Goal: Task Accomplishment & Management: Manage account settings

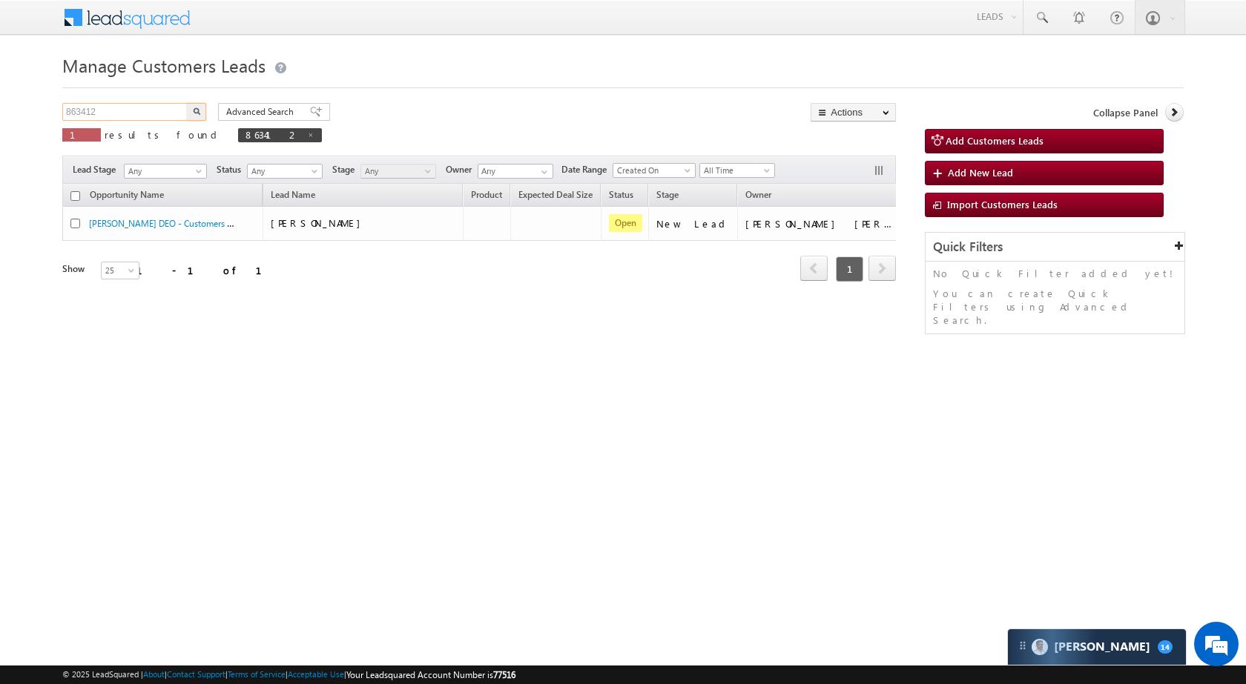
click at [137, 115] on input "863412" at bounding box center [125, 112] width 127 height 18
paste input "18310"
click at [195, 109] on img "button" at bounding box center [196, 111] width 7 height 7
click at [140, 108] on input "818310" at bounding box center [125, 112] width 127 height 18
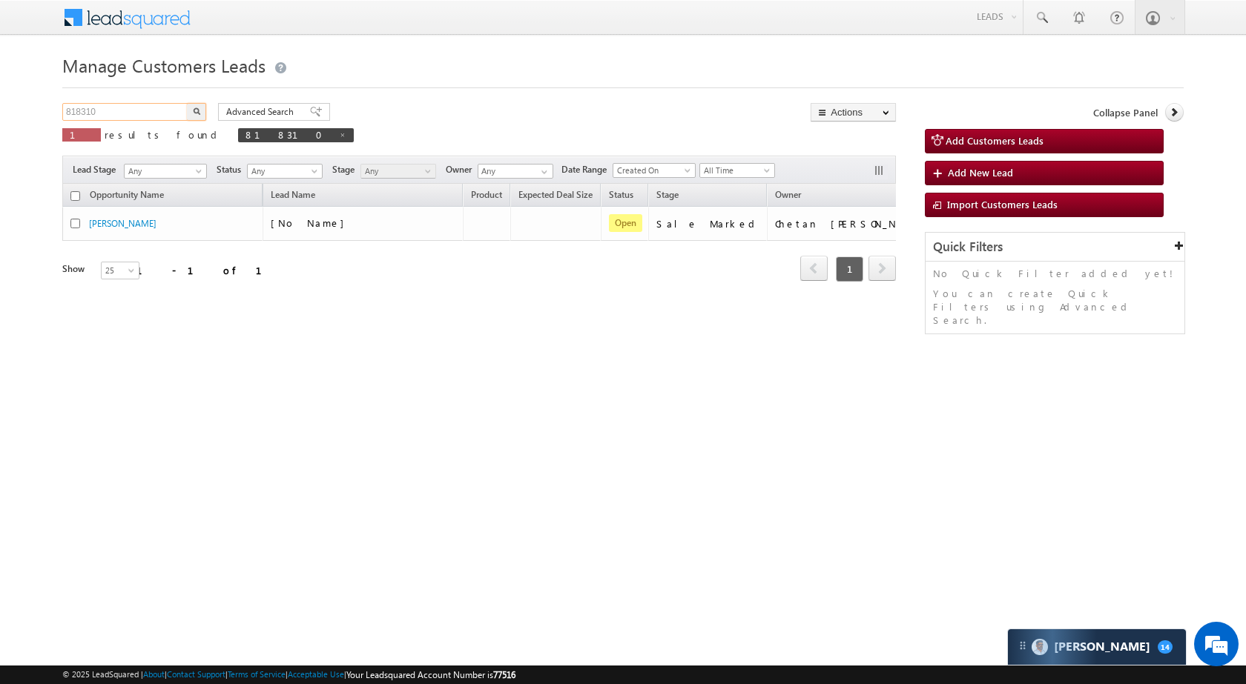
paste input "9925"
click at [195, 110] on img "button" at bounding box center [196, 111] width 7 height 7
click at [116, 102] on div "Manage Customers Leads Customers Leads updated successfully. 819925 X 1 results…" at bounding box center [622, 235] width 1121 height 371
click at [115, 113] on input "819925" at bounding box center [125, 112] width 127 height 18
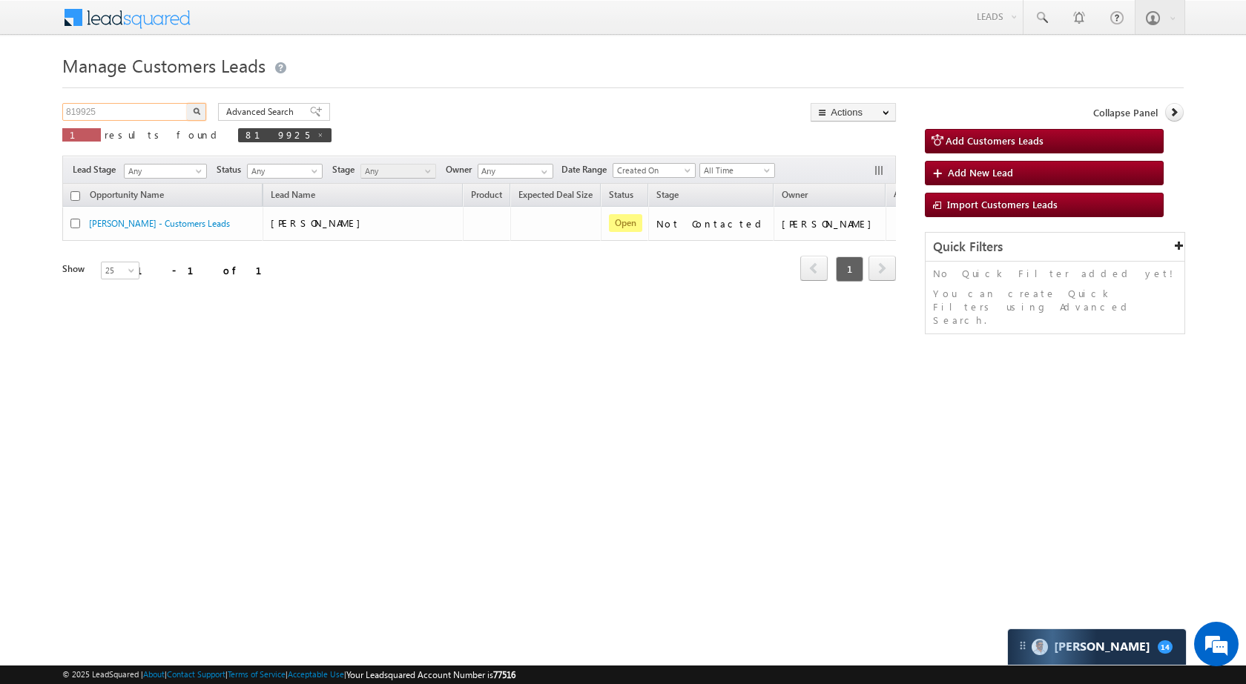
paste input "48128"
type input "848128"
click at [194, 116] on button "button" at bounding box center [196, 112] width 19 height 18
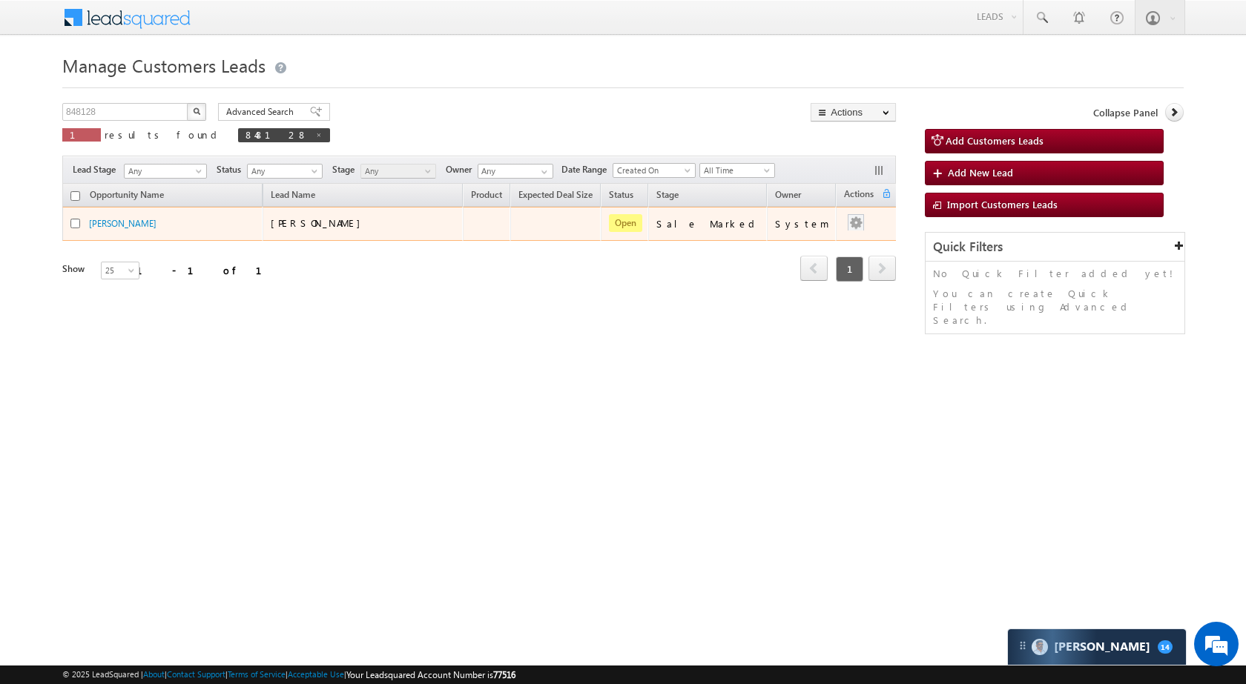
click at [847, 231] on div at bounding box center [856, 223] width 24 height 19
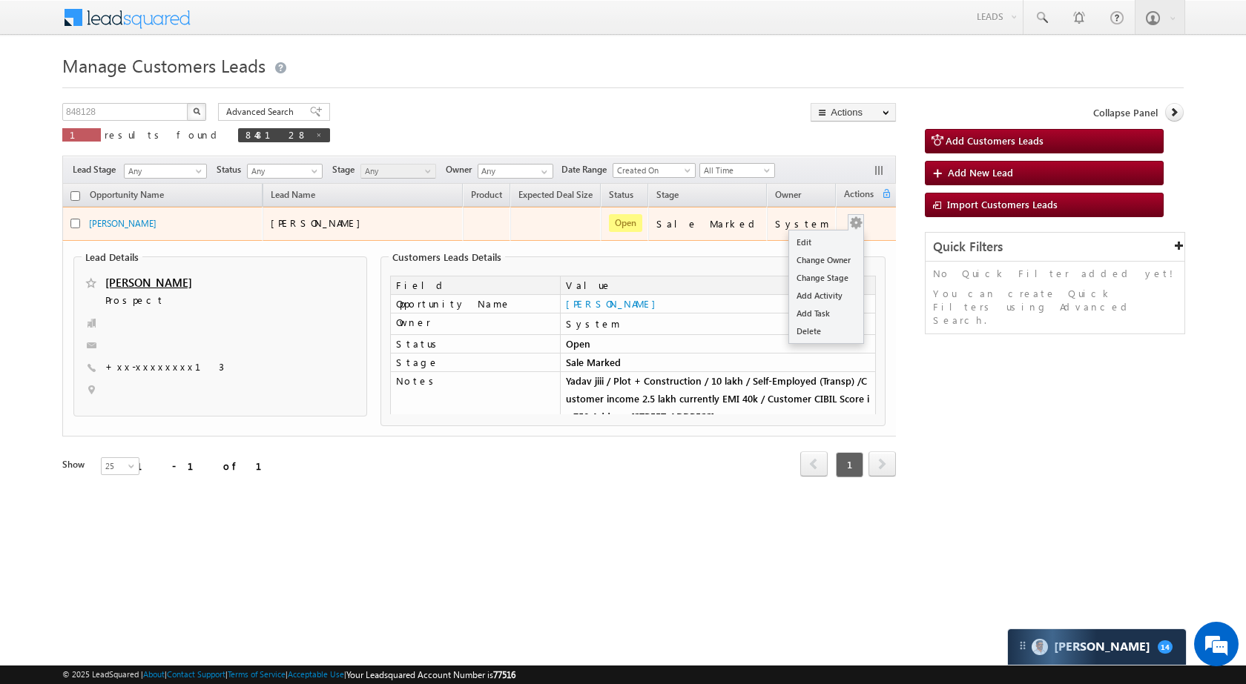
click at [861, 216] on button "button" at bounding box center [855, 223] width 15 height 15
click at [833, 235] on link "Edit" at bounding box center [826, 243] width 74 height 18
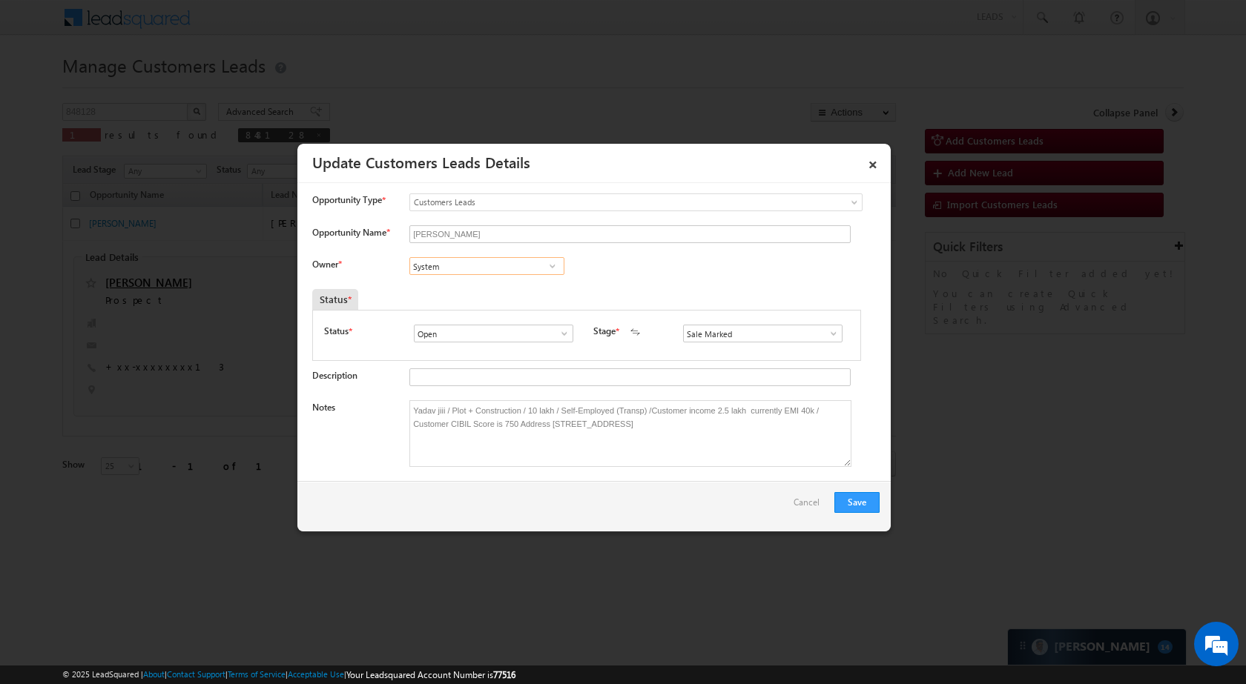
click at [475, 269] on input "System" at bounding box center [486, 266] width 155 height 18
paste input "atya [PERSON_NAME]"
click at [518, 285] on link "[PERSON_NAME] Tiwari [EMAIL_ADDRESS][DOMAIN_NAME]" at bounding box center [486, 289] width 155 height 28
type input "[PERSON_NAME]"
click at [869, 498] on button "Save" at bounding box center [856, 502] width 45 height 21
